Goal: Information Seeking & Learning: Learn about a topic

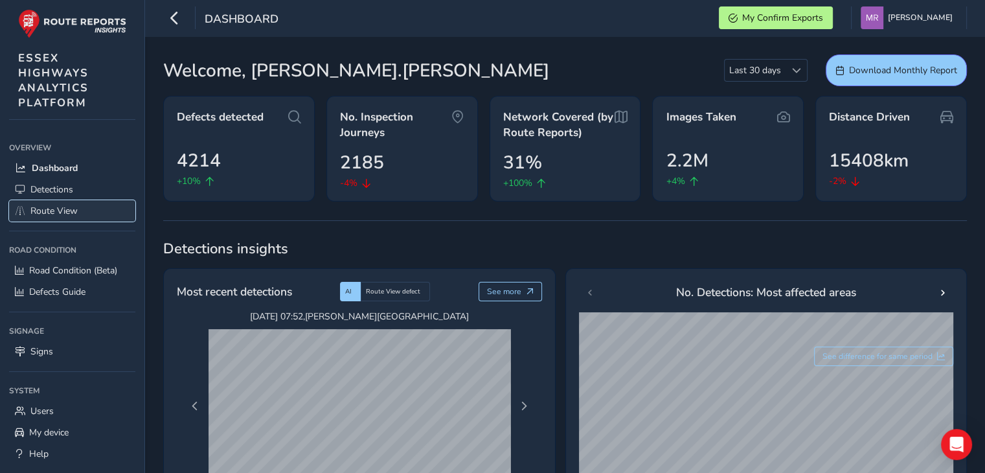
click at [27, 208] on link "Route View" at bounding box center [72, 210] width 126 height 21
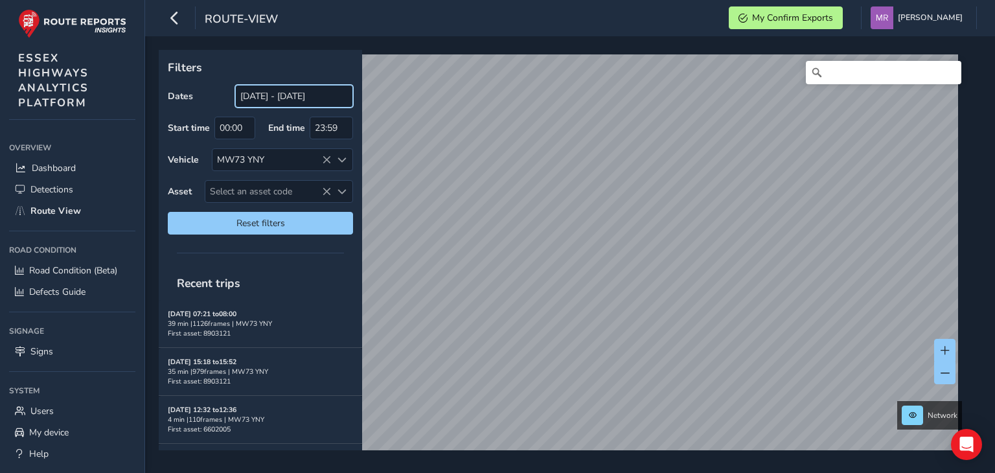
click at [274, 102] on input "[DATE] - [DATE]" at bounding box center [294, 96] width 118 height 23
click at [326, 159] on icon at bounding box center [326, 159] width 9 height 9
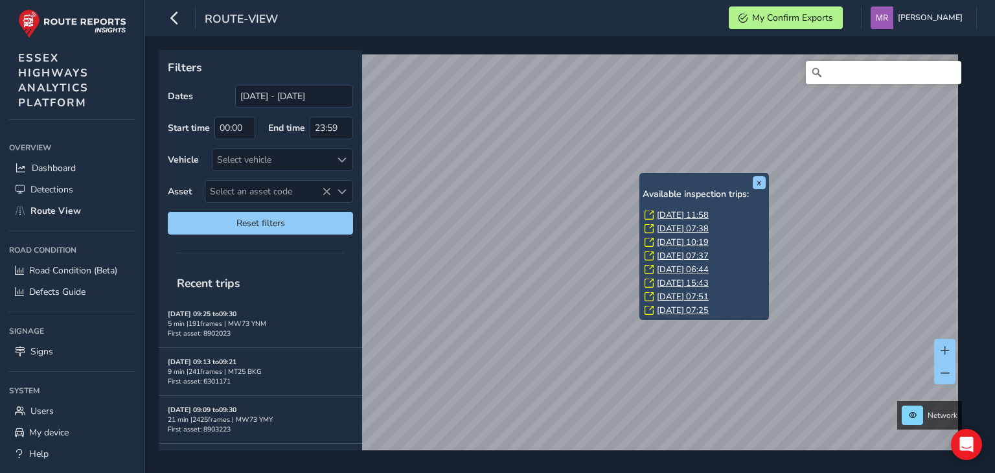
click at [674, 214] on link "[DATE] 11:58" at bounding box center [683, 215] width 52 height 12
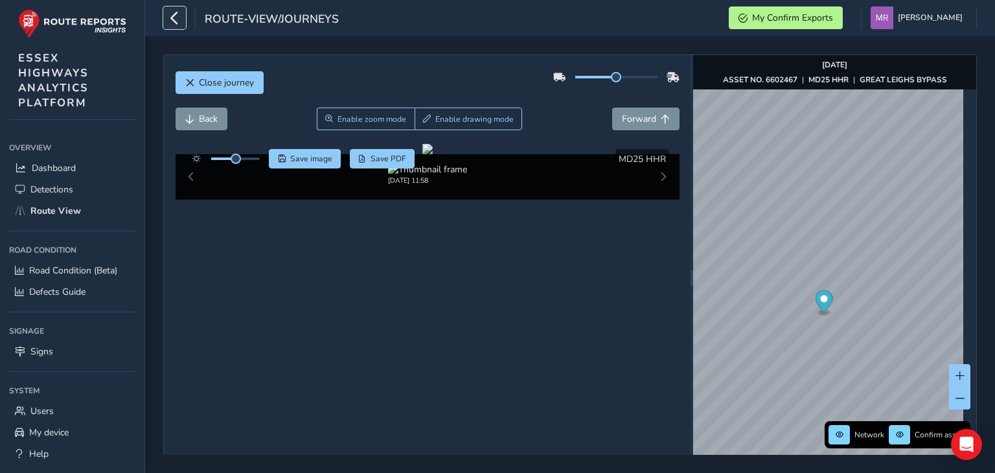
click at [170, 25] on icon "button" at bounding box center [175, 17] width 14 height 23
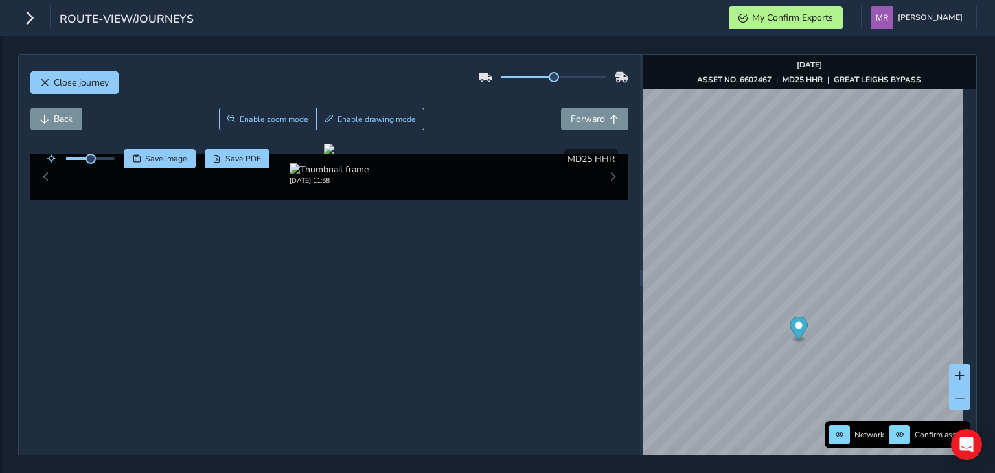
click at [498, 99] on div "Close journey" at bounding box center [329, 87] width 598 height 41
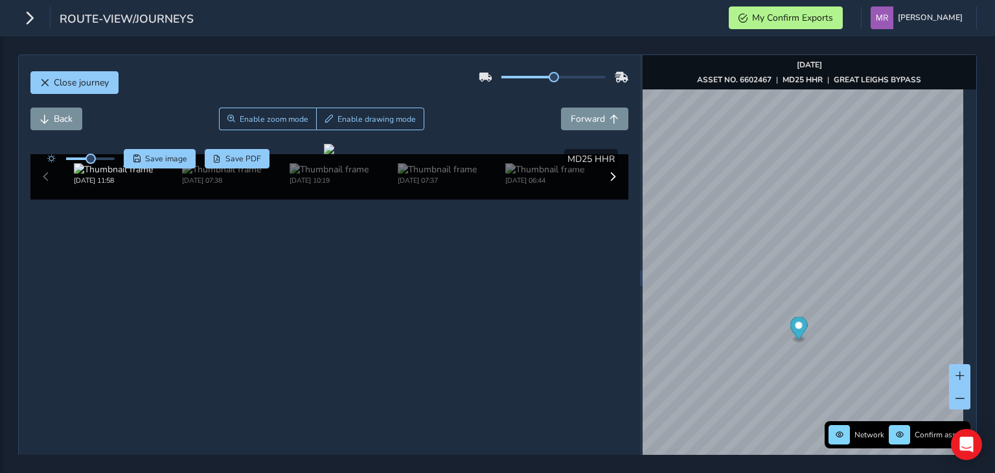
click at [461, 106] on div "Close journey" at bounding box center [329, 87] width 598 height 41
click at [459, 123] on div "Back Enable zoom mode Enable drawing mode Forward" at bounding box center [329, 119] width 598 height 23
click at [614, 107] on div "Close journey" at bounding box center [329, 87] width 598 height 41
click at [608, 113] on button "Forward" at bounding box center [594, 119] width 67 height 23
click at [609, 115] on span "Forward" at bounding box center [613, 119] width 9 height 9
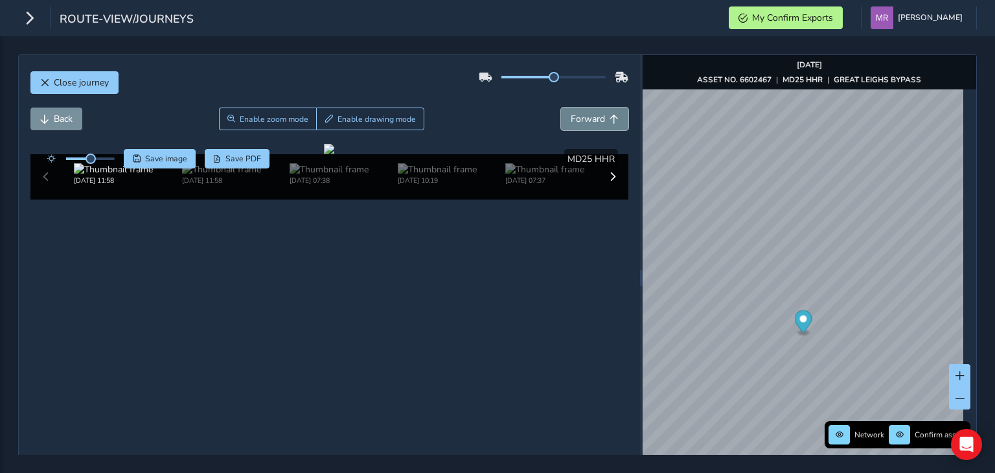
click at [609, 115] on span "Forward" at bounding box center [613, 119] width 9 height 9
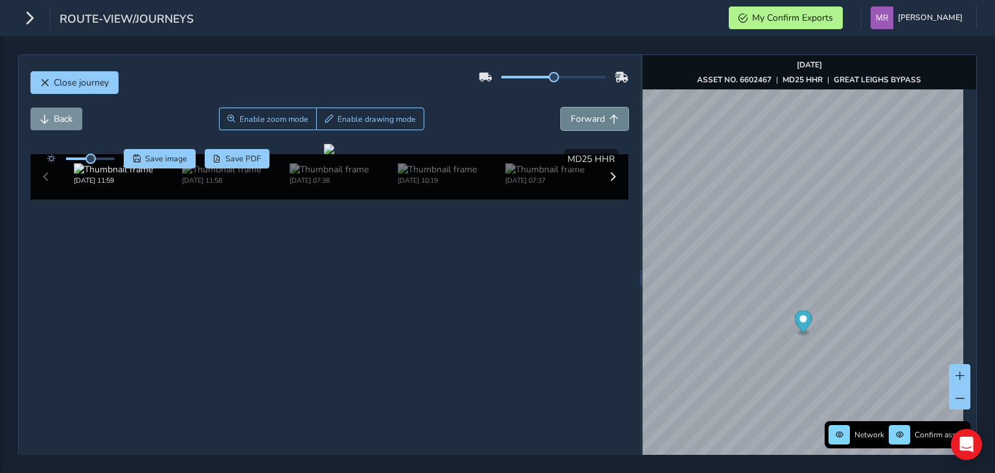
click at [609, 115] on span "Forward" at bounding box center [613, 119] width 9 height 9
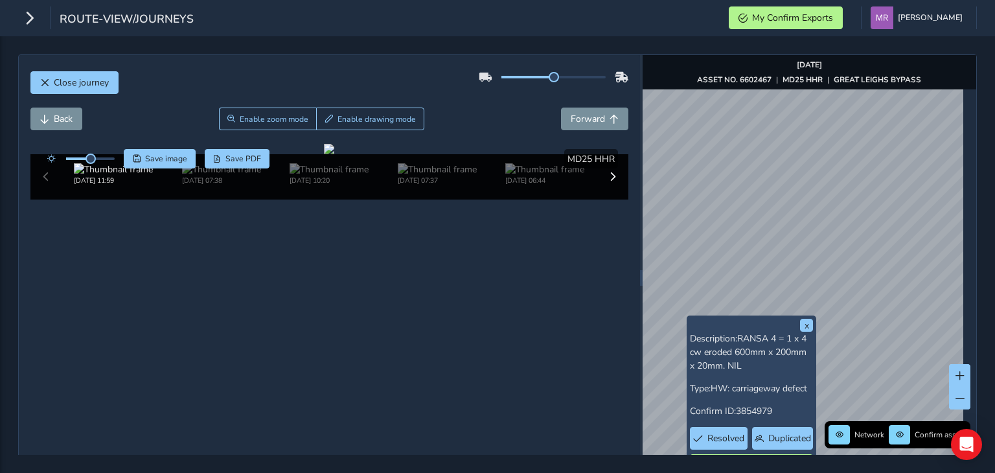
click at [778, 325] on div "x Description: RANSA 4 = 1 x 4 cw eroded 600mm x 200mm x 20mm. NIL Type: HW: ca…" at bounding box center [809, 277] width 334 height 445
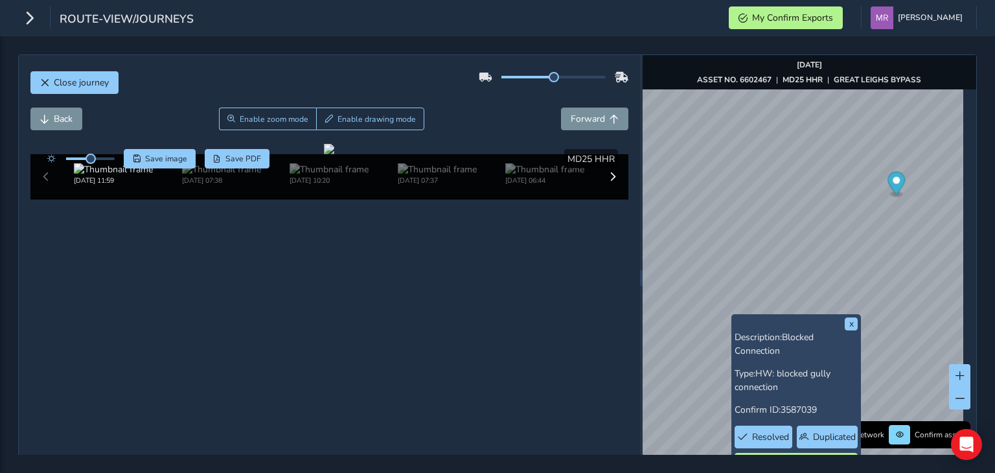
click at [622, 330] on div "Close journey Back Enable zoom mode Enable drawing mode Forward Click and Drag …" at bounding box center [497, 277] width 958 height 446
click at [849, 321] on button "x" at bounding box center [851, 323] width 13 height 13
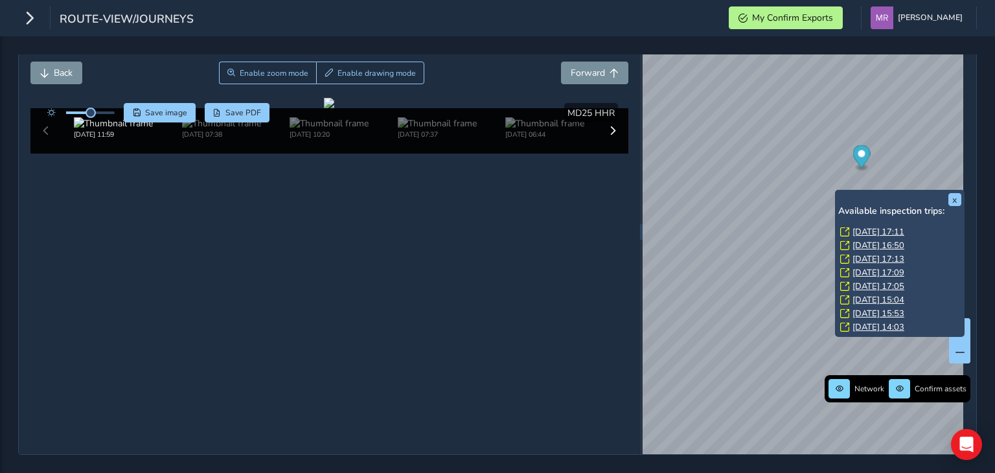
scroll to position [102, 0]
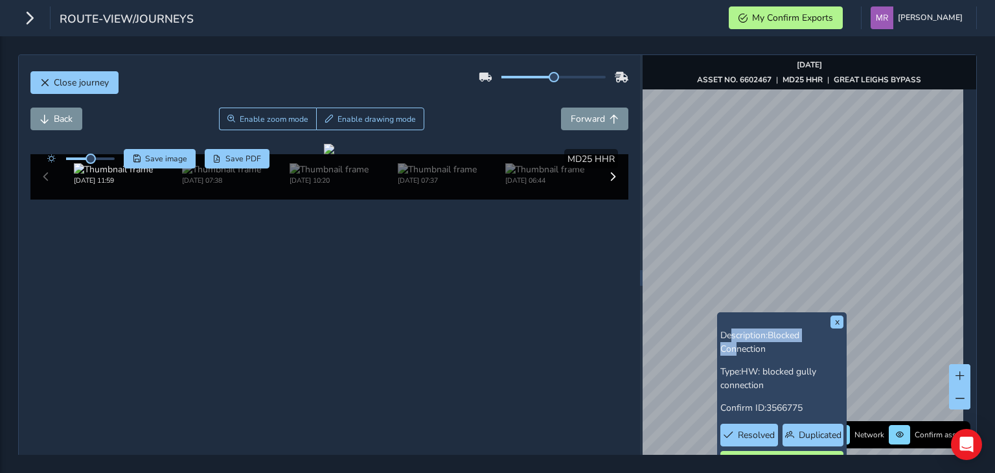
drag, startPoint x: 738, startPoint y: 341, endPoint x: 727, endPoint y: 322, distance: 22.0
click at [727, 322] on div "x Description: Blocked Connection Type: HW: blocked gully connection Confirm ID…" at bounding box center [781, 394] width 123 height 158
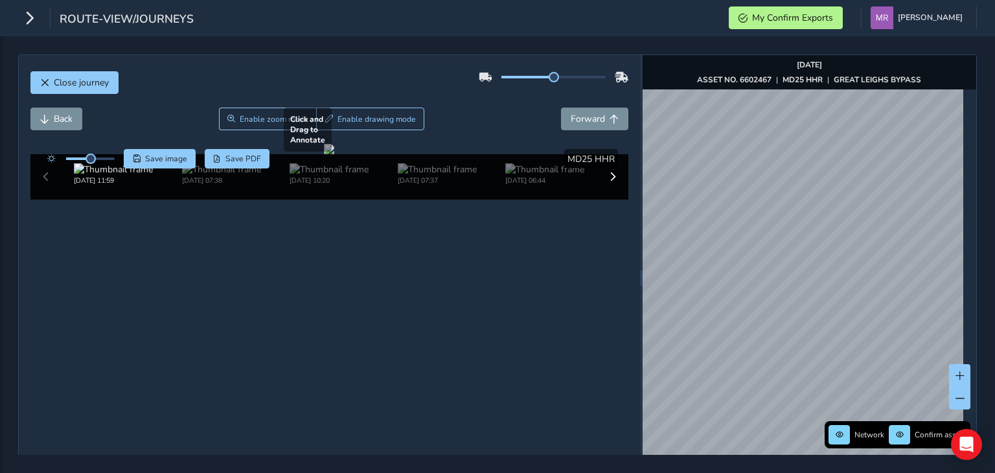
click at [576, 316] on div "Close journey Back Enable zoom mode Enable drawing mode Forward Click and Drag …" at bounding box center [497, 277] width 958 height 446
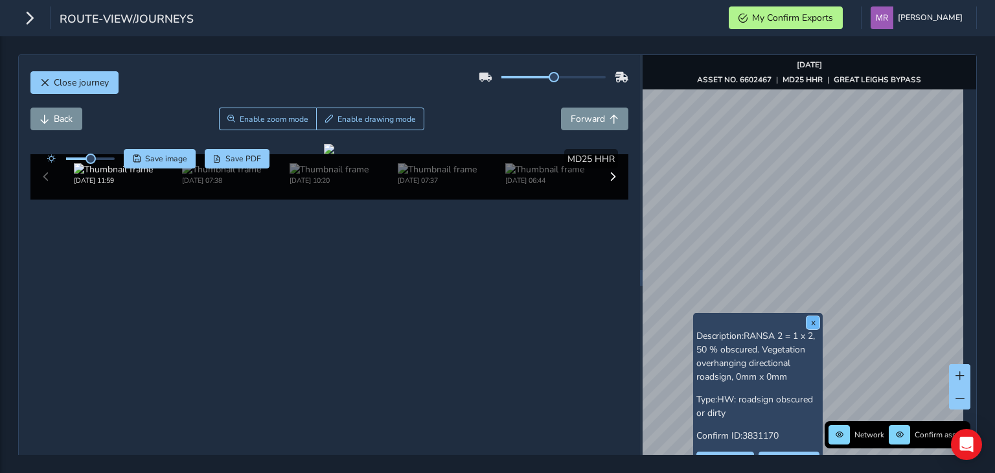
click at [810, 324] on button "x" at bounding box center [812, 322] width 13 height 13
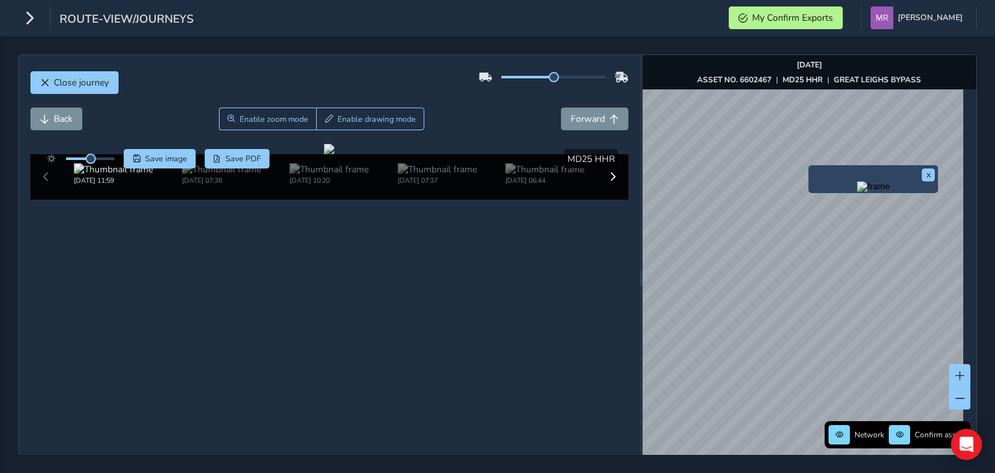
click at [857, 192] on img "Preview frame" at bounding box center [873, 186] width 32 height 10
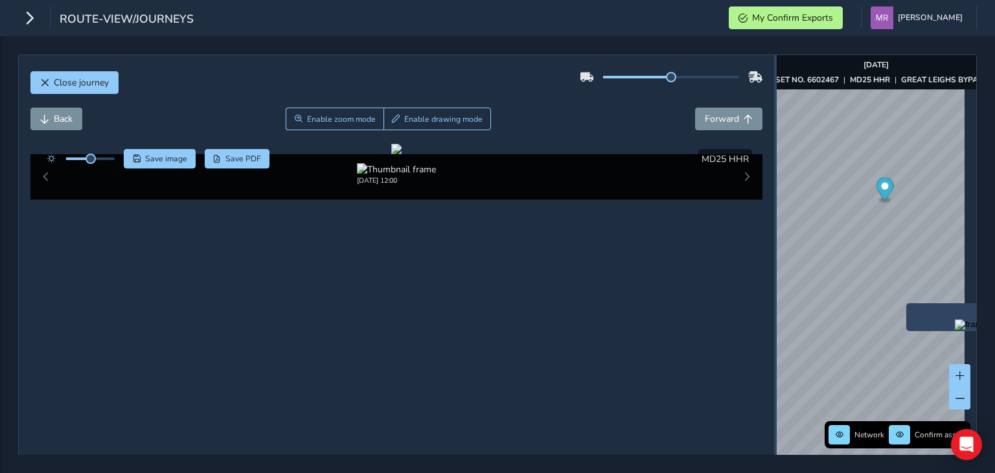
drag, startPoint x: 635, startPoint y: 302, endPoint x: 923, endPoint y: 303, distance: 288.2
click at [915, 304] on div "Close journey Back Enable zoom mode Enable drawing mode Forward Click and Drag …" at bounding box center [497, 277] width 958 height 446
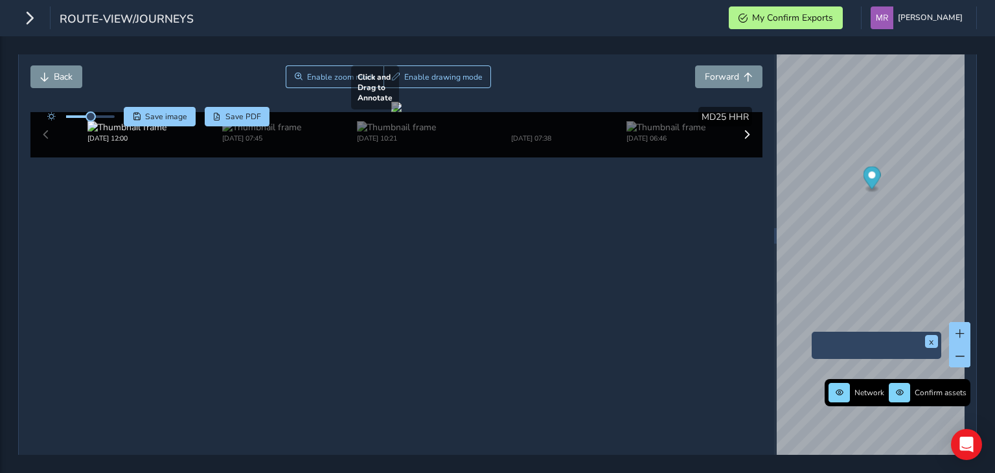
scroll to position [65, 0]
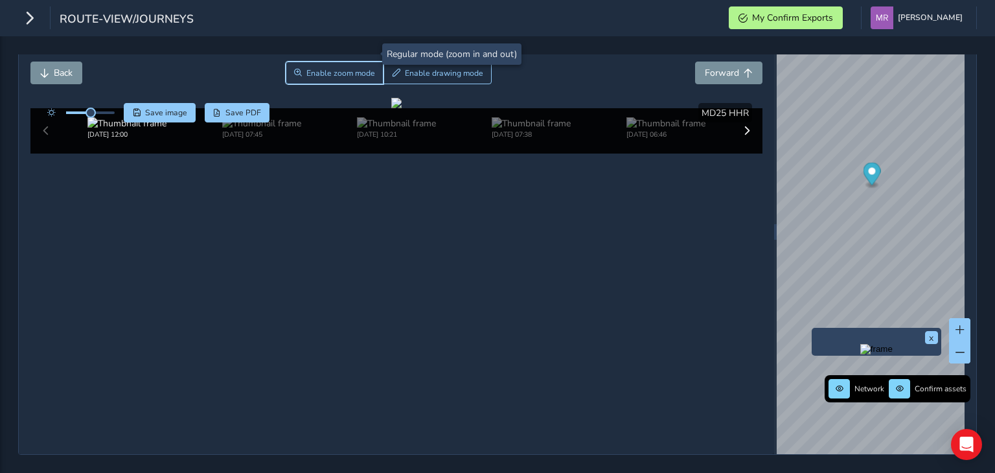
click at [324, 62] on button "Enable zoom mode" at bounding box center [335, 73] width 98 height 23
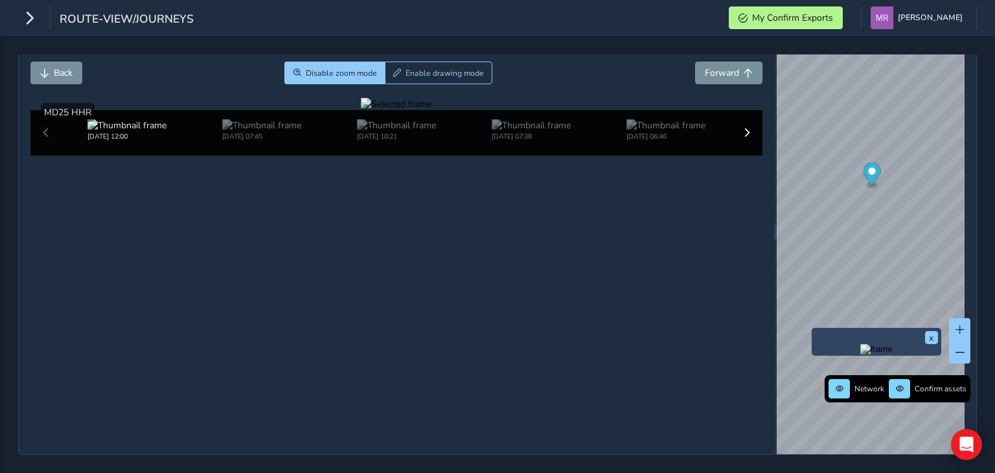
click at [431, 110] on div at bounding box center [396, 104] width 71 height 12
click at [686, 266] on img at bounding box center [260, 327] width 1865 height 1049
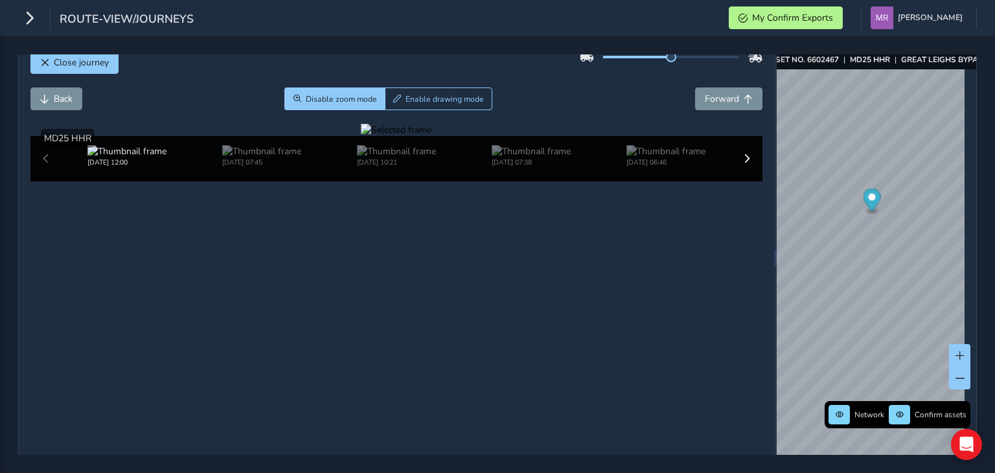
scroll to position [0, 0]
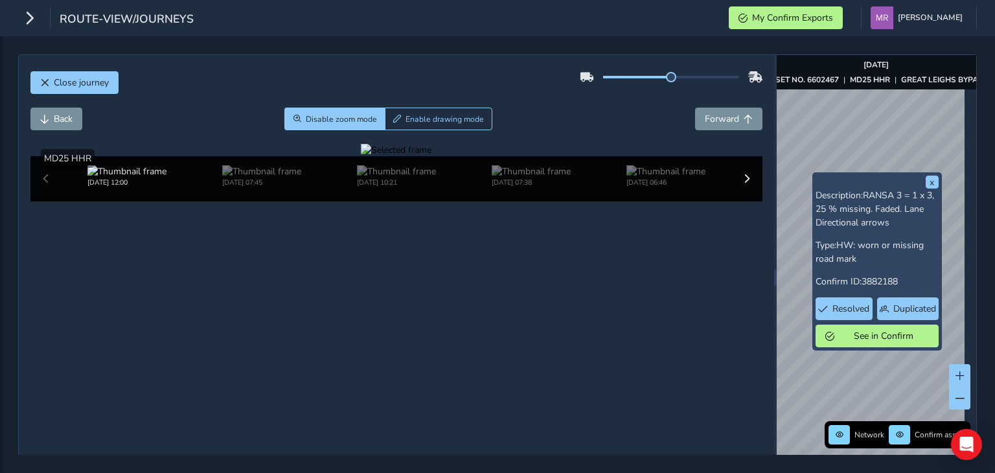
click at [431, 156] on div at bounding box center [396, 150] width 71 height 12
click at [697, 327] on img at bounding box center [244, 379] width 1865 height 1049
click at [927, 183] on button "x" at bounding box center [931, 182] width 13 height 13
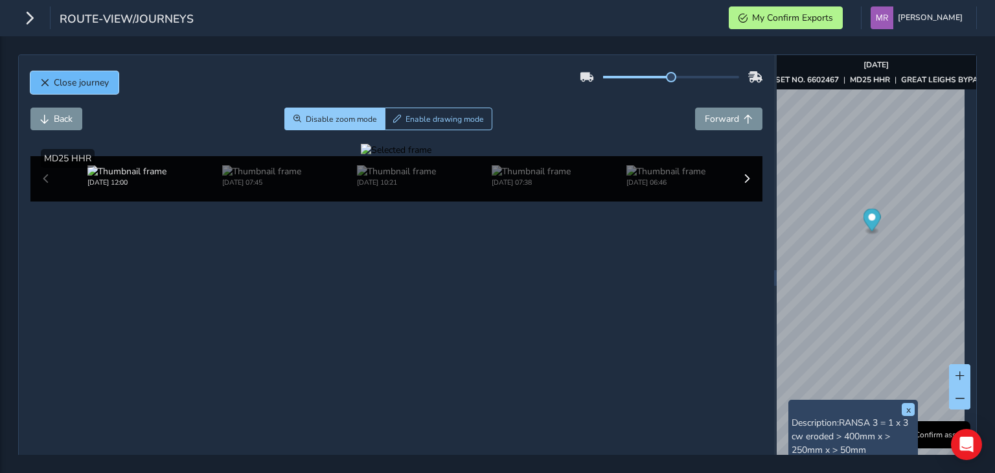
click at [50, 87] on button "Close journey" at bounding box center [74, 82] width 88 height 23
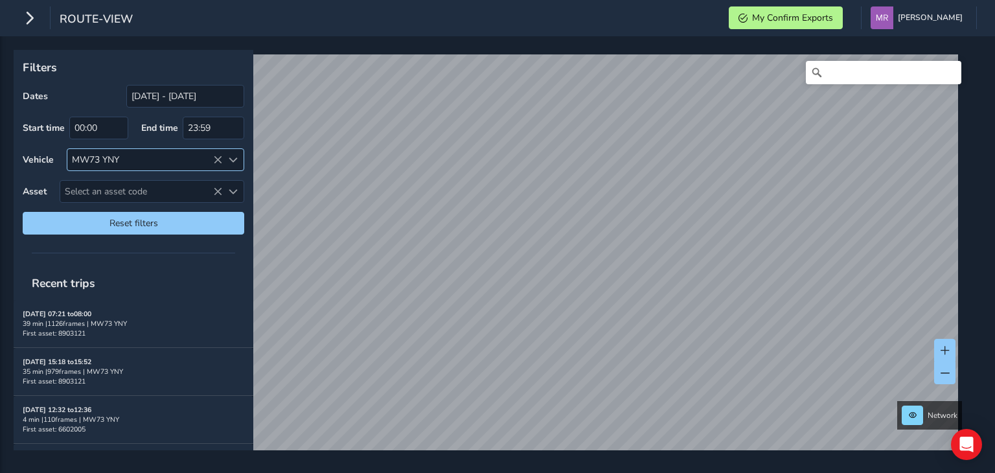
click at [216, 159] on icon at bounding box center [217, 159] width 9 height 9
click at [231, 161] on span at bounding box center [233, 159] width 9 height 9
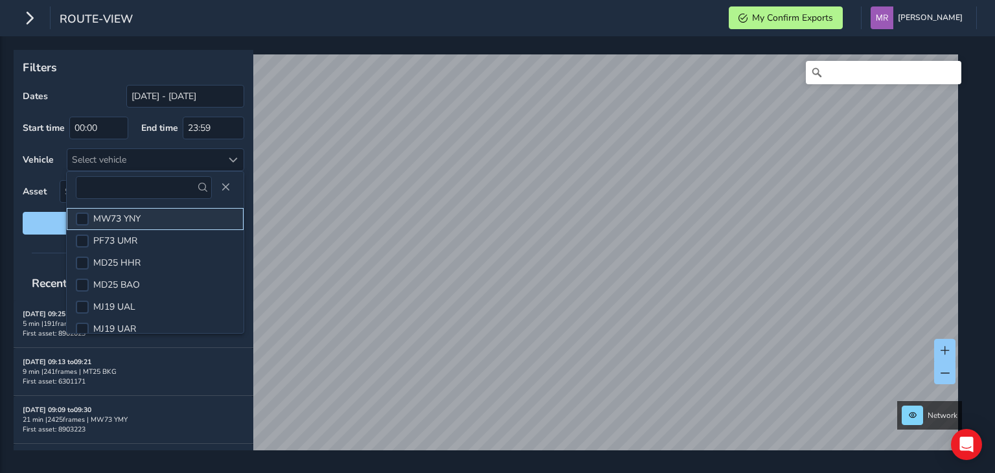
click at [111, 220] on span "MW73 YNY" at bounding box center [116, 218] width 47 height 12
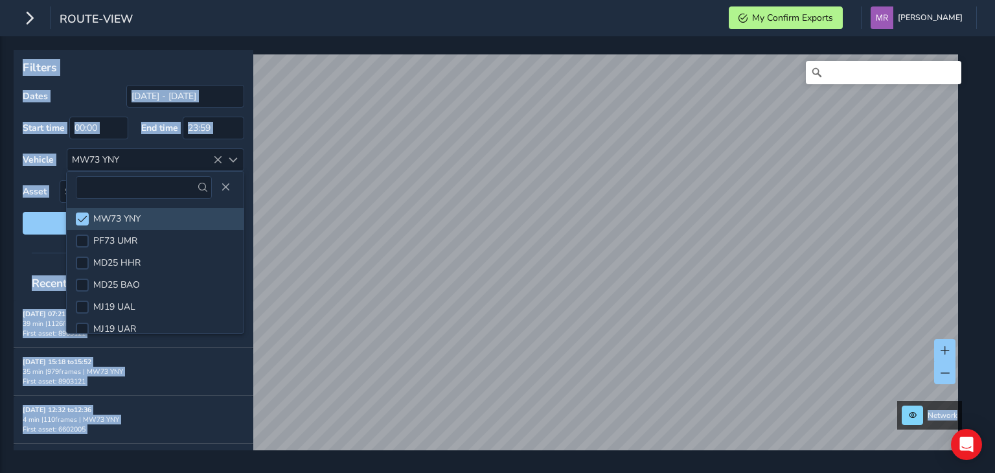
click at [174, 73] on p "Filters" at bounding box center [133, 67] width 221 height 17
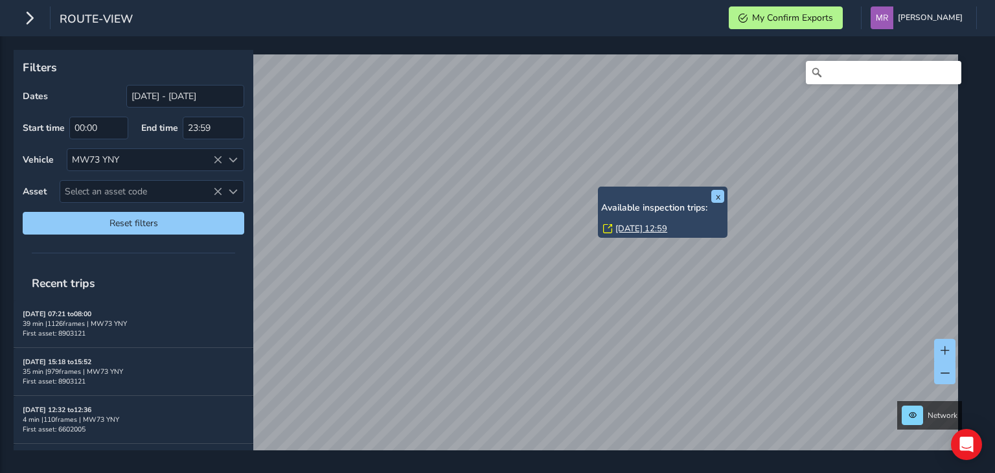
click at [644, 231] on link "[DATE] 12:59" at bounding box center [641, 229] width 52 height 12
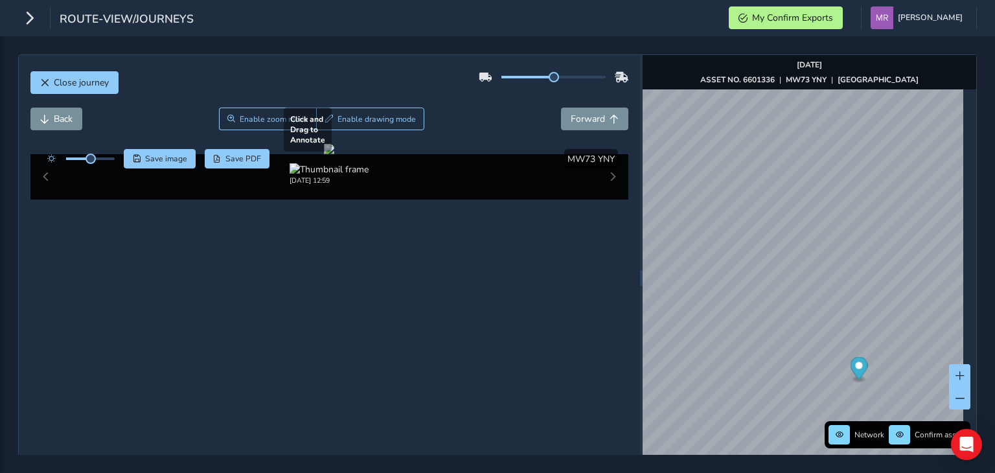
click at [330, 154] on div at bounding box center [329, 149] width 10 height 10
click at [584, 119] on span "Forward" at bounding box center [588, 119] width 34 height 12
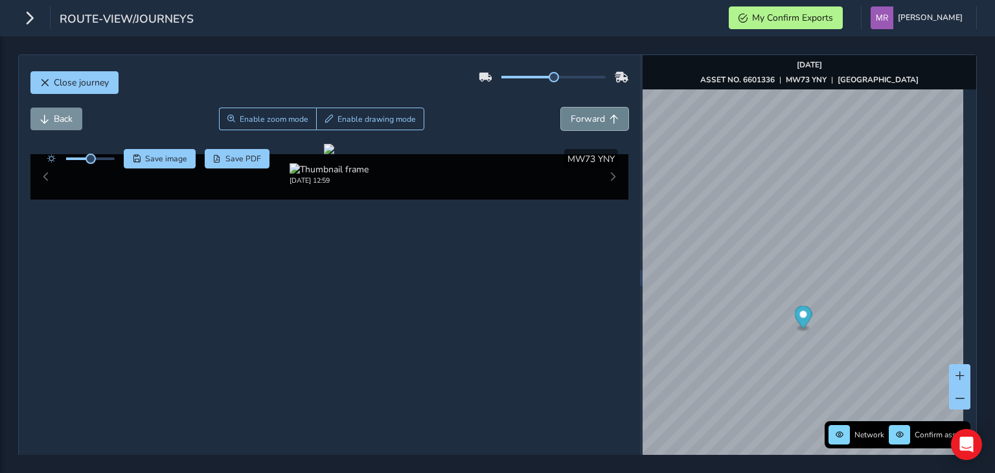
click at [584, 119] on span "Forward" at bounding box center [588, 119] width 34 height 12
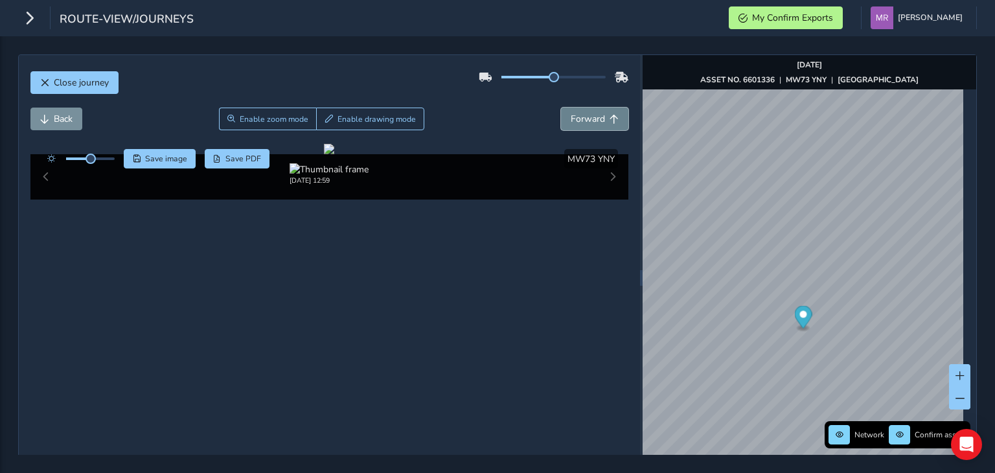
click at [584, 119] on span "Forward" at bounding box center [588, 119] width 34 height 12
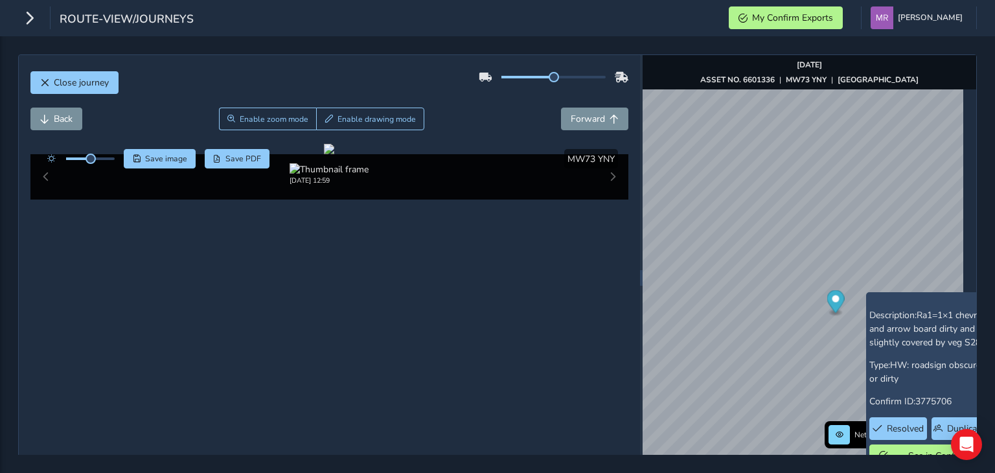
click at [92, 69] on div "Close journey" at bounding box center [329, 87] width 598 height 41
click at [99, 84] on span "Close journey" at bounding box center [81, 82] width 55 height 12
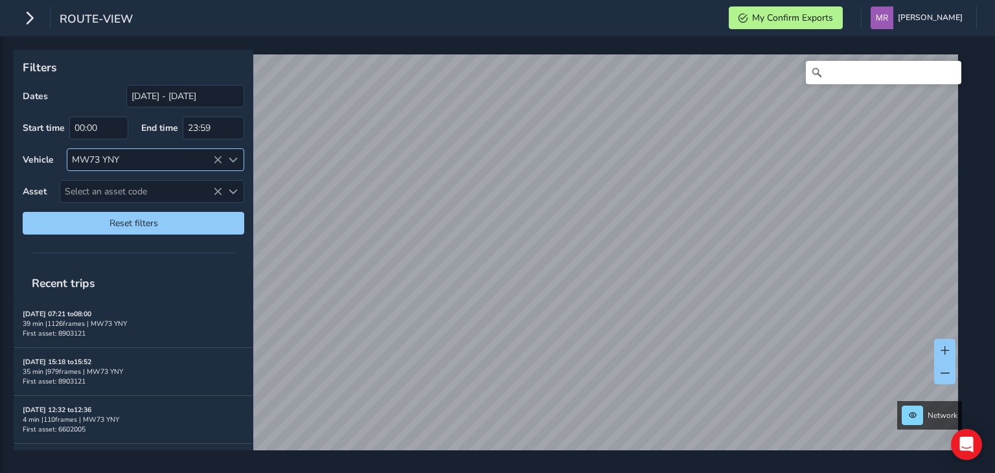
click at [216, 158] on icon at bounding box center [217, 159] width 9 height 9
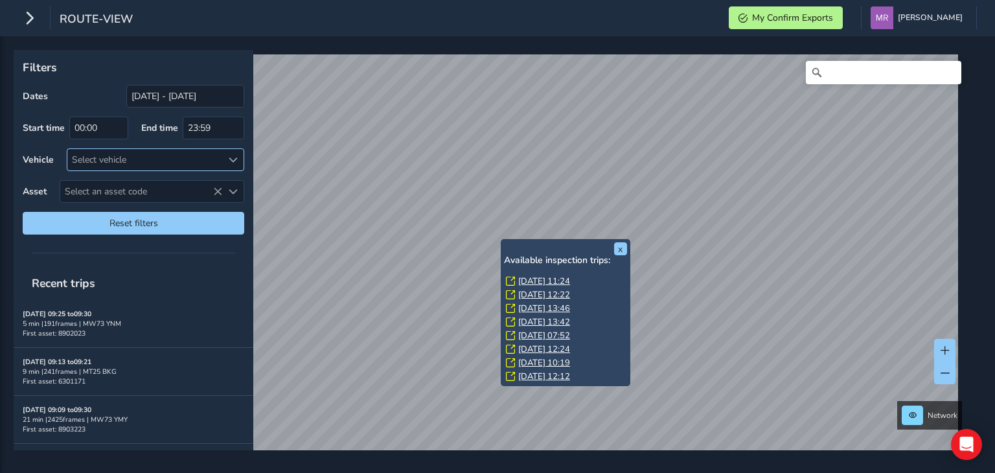
click at [541, 278] on link "[DATE] 11:24" at bounding box center [544, 281] width 52 height 12
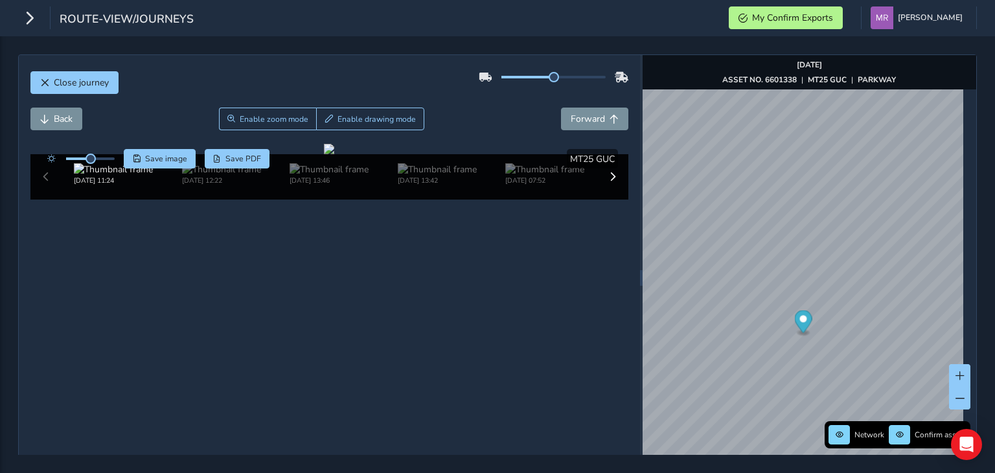
click at [251, 103] on div "Close journey" at bounding box center [329, 87] width 598 height 41
click at [259, 121] on span "Enable zoom mode" at bounding box center [274, 119] width 69 height 10
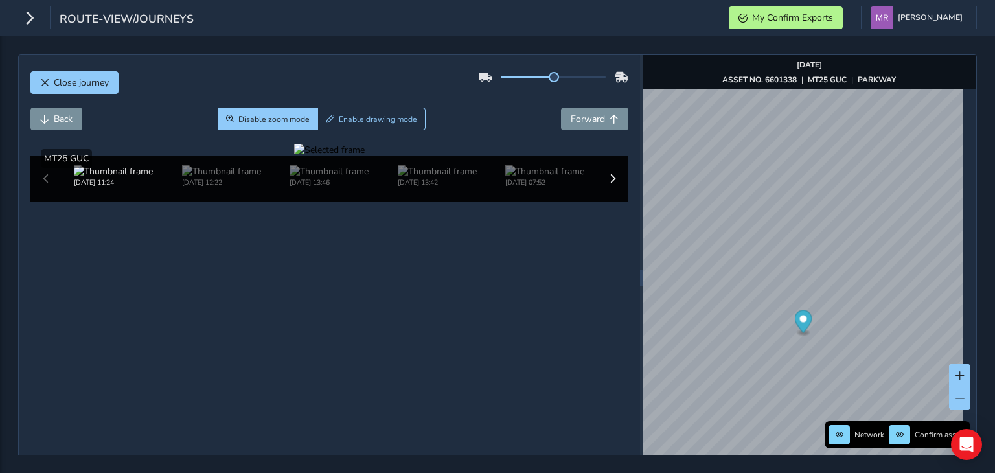
click at [294, 156] on div at bounding box center [329, 150] width 71 height 12
click at [262, 335] on img at bounding box center [728, 257] width 1865 height 1049
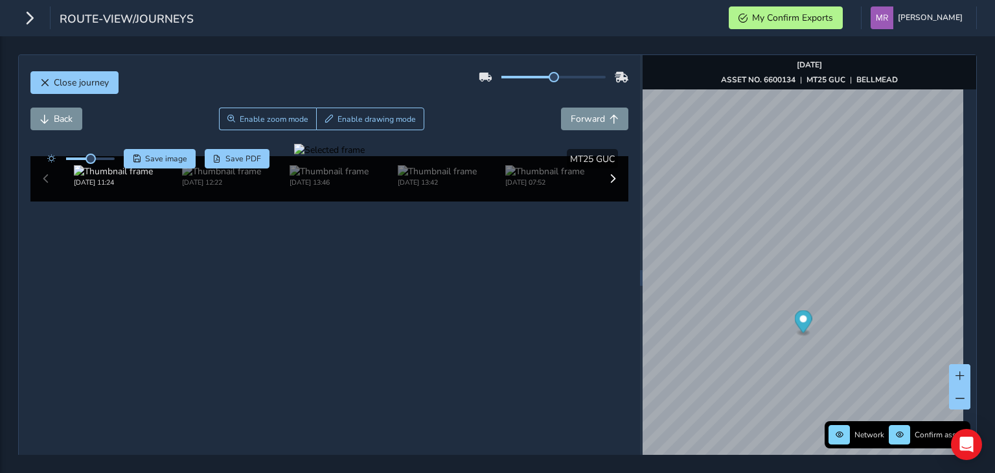
click at [341, 156] on div at bounding box center [329, 150] width 71 height 12
click at [332, 319] on img at bounding box center [576, 290] width 1865 height 1049
click at [294, 156] on div at bounding box center [329, 150] width 71 height 12
click at [272, 323] on img at bounding box center [705, 282] width 1865 height 1049
click at [294, 156] on div at bounding box center [329, 150] width 71 height 12
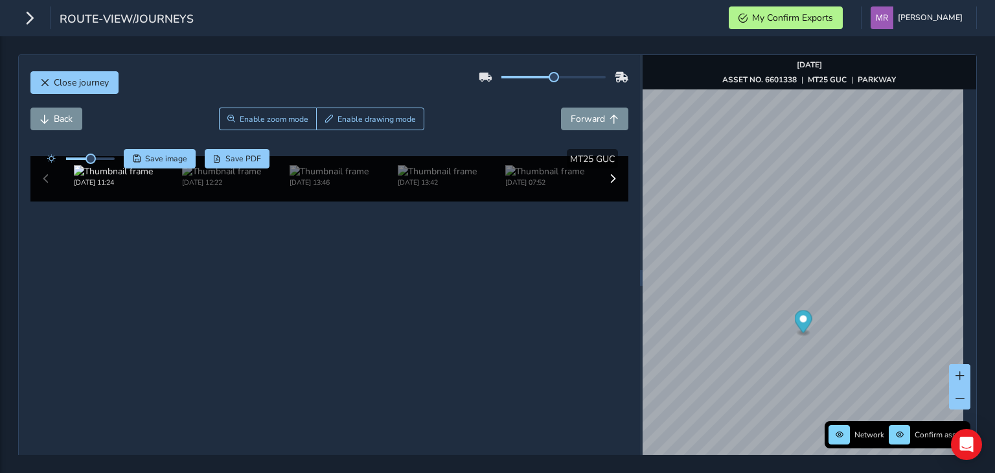
click at [261, 319] on img at bounding box center [729, 290] width 1865 height 1049
click at [294, 156] on div at bounding box center [329, 150] width 71 height 12
click at [146, 399] on img at bounding box center [975, 119] width 1865 height 1049
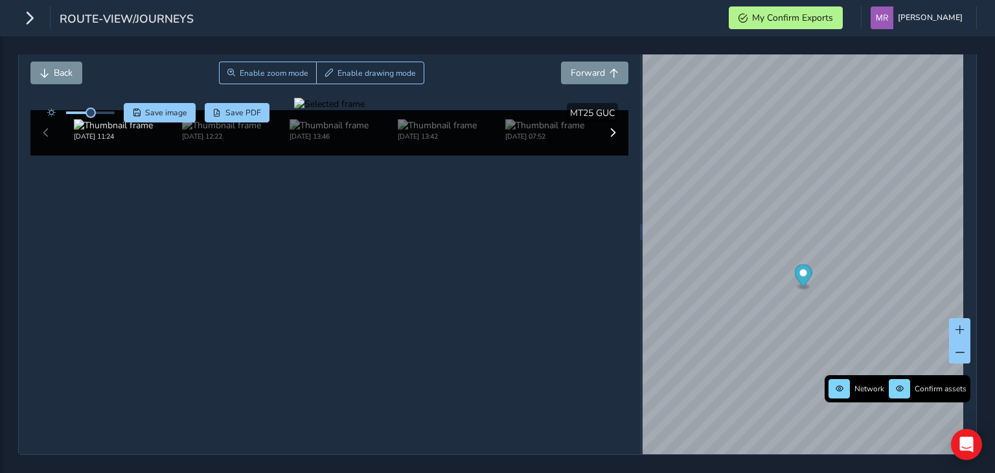
scroll to position [102, 0]
